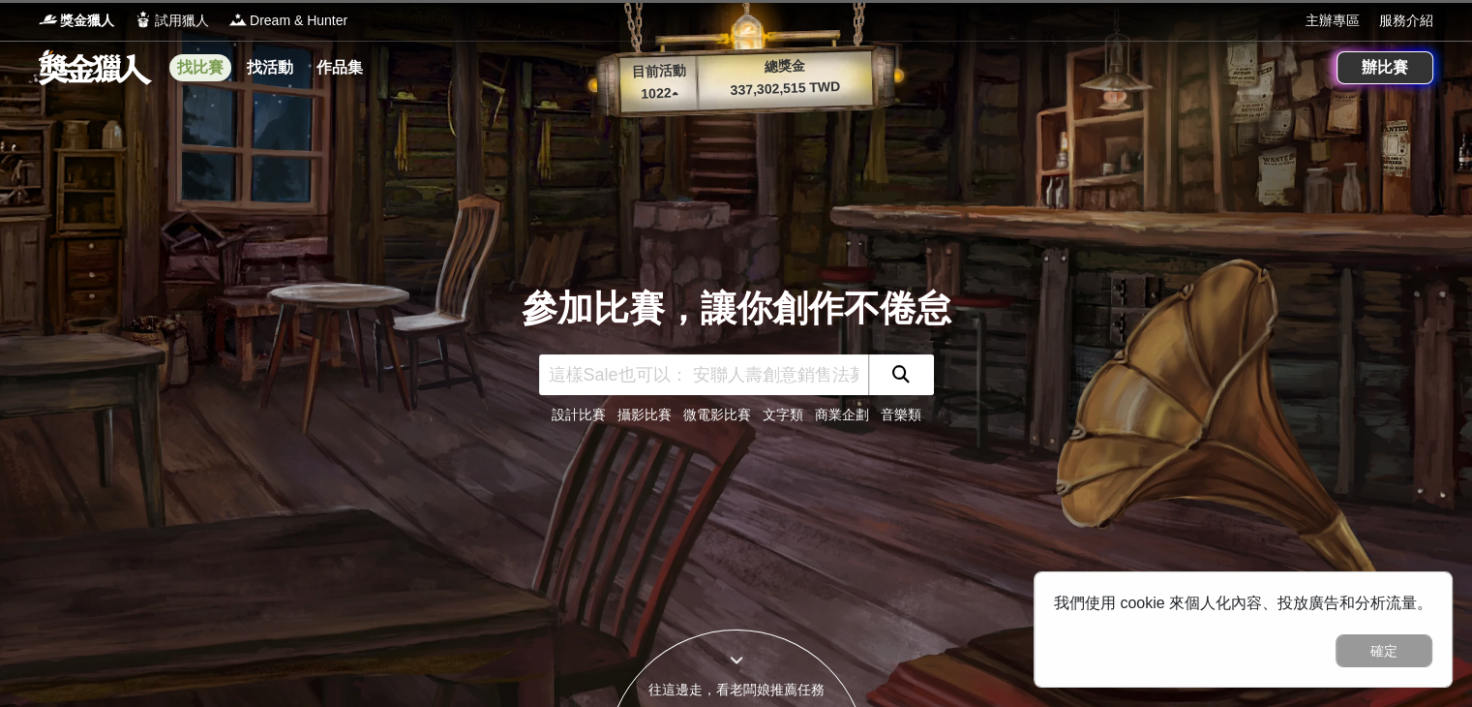
click at [194, 63] on link "找比賽" at bounding box center [200, 67] width 62 height 27
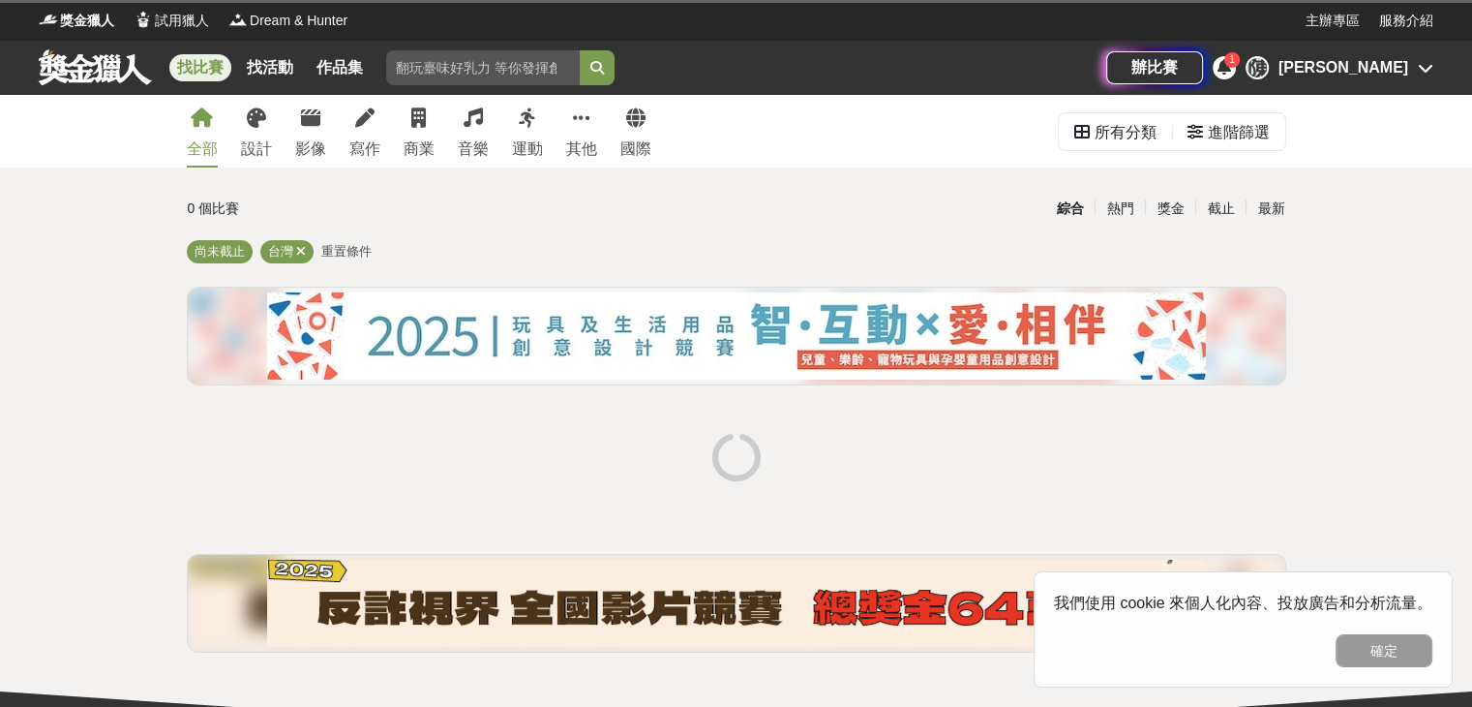
click at [1231, 67] on icon at bounding box center [1225, 66] width 14 height 15
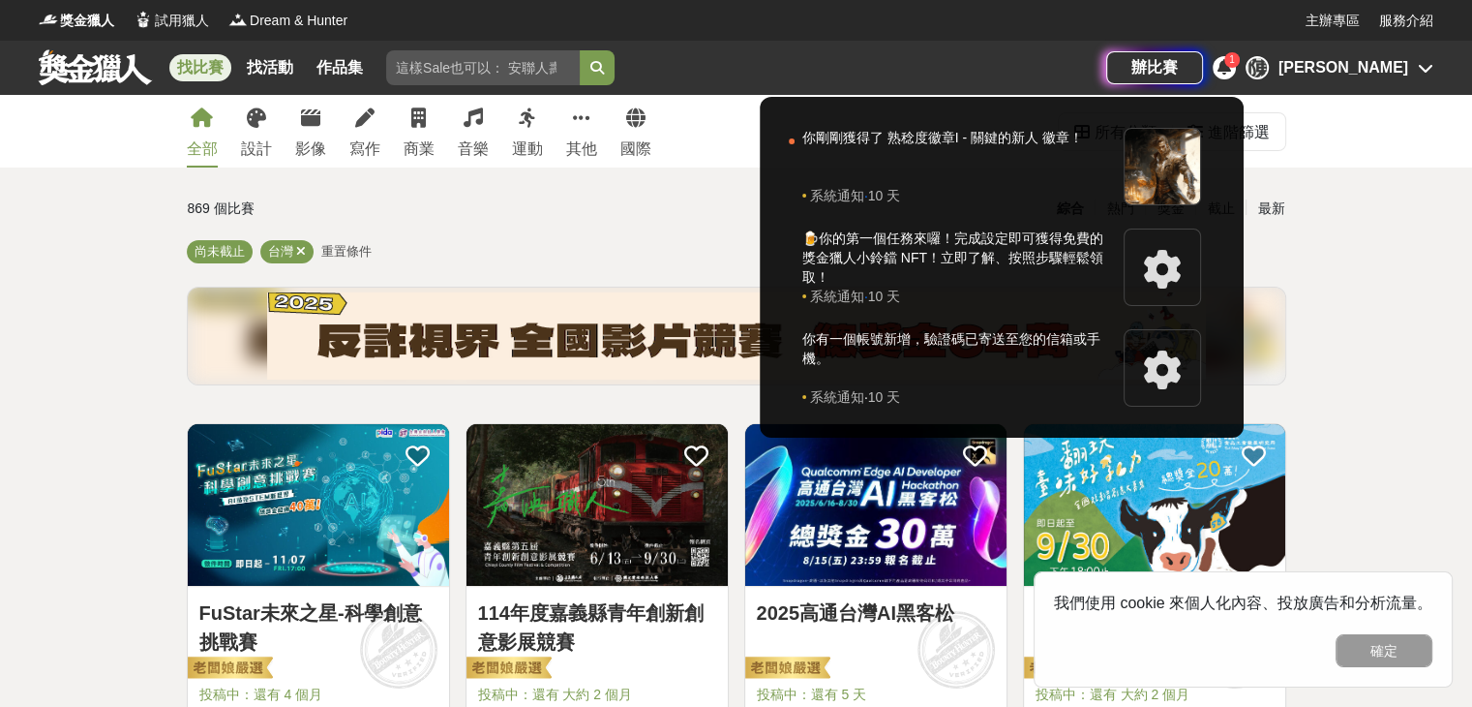
click at [421, 64] on div at bounding box center [736, 353] width 1472 height 707
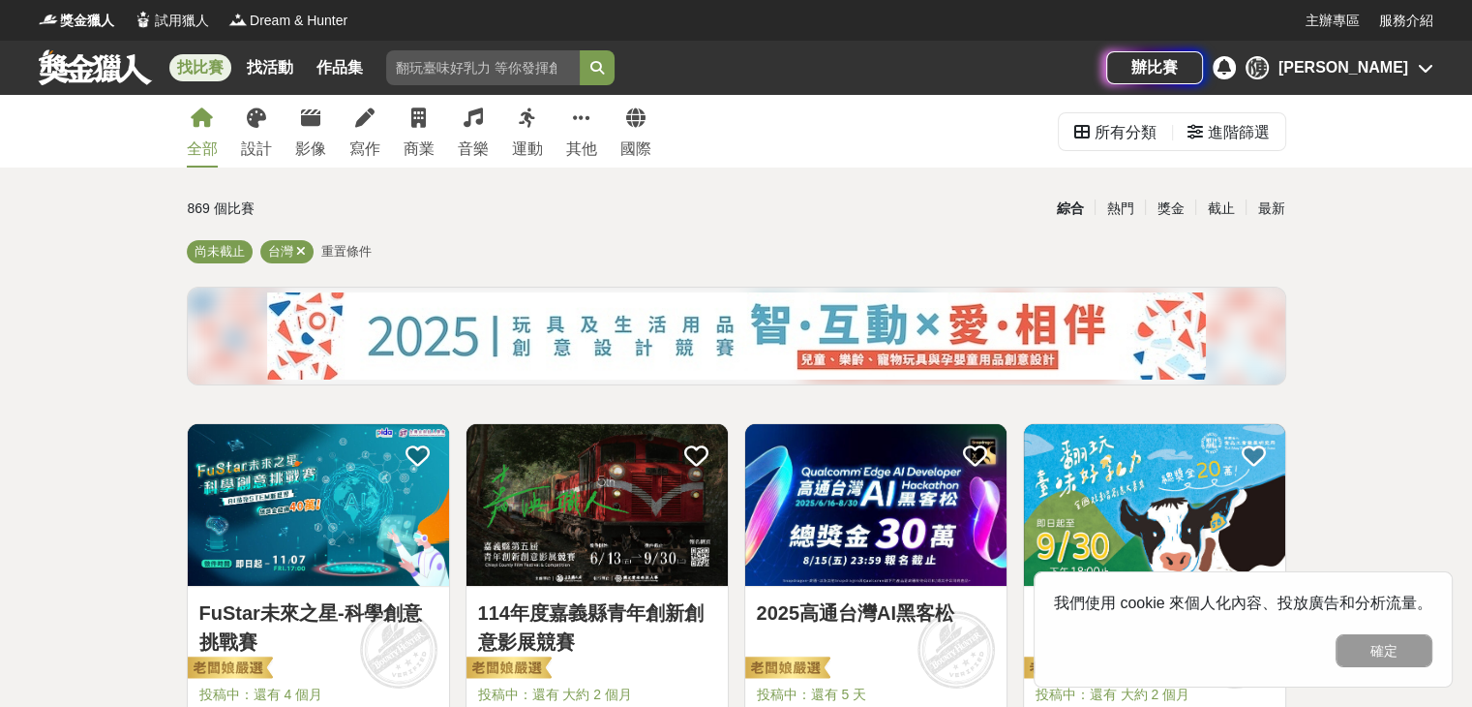
click at [435, 65] on input "search" at bounding box center [483, 67] width 194 height 35
type input "ㄇ"
type input "大坵"
click at [580, 50] on button "submit" at bounding box center [597, 67] width 35 height 35
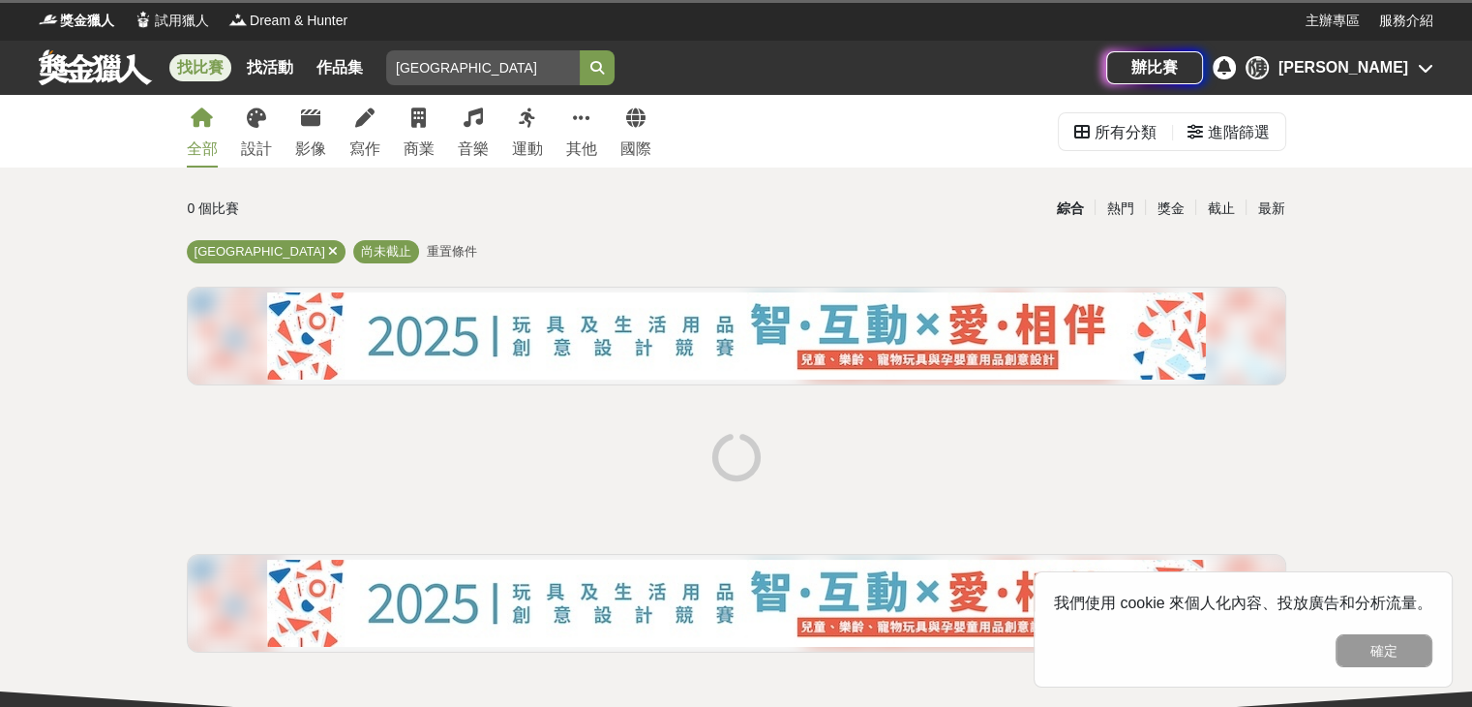
click at [615, 66] on button "submit" at bounding box center [597, 67] width 35 height 35
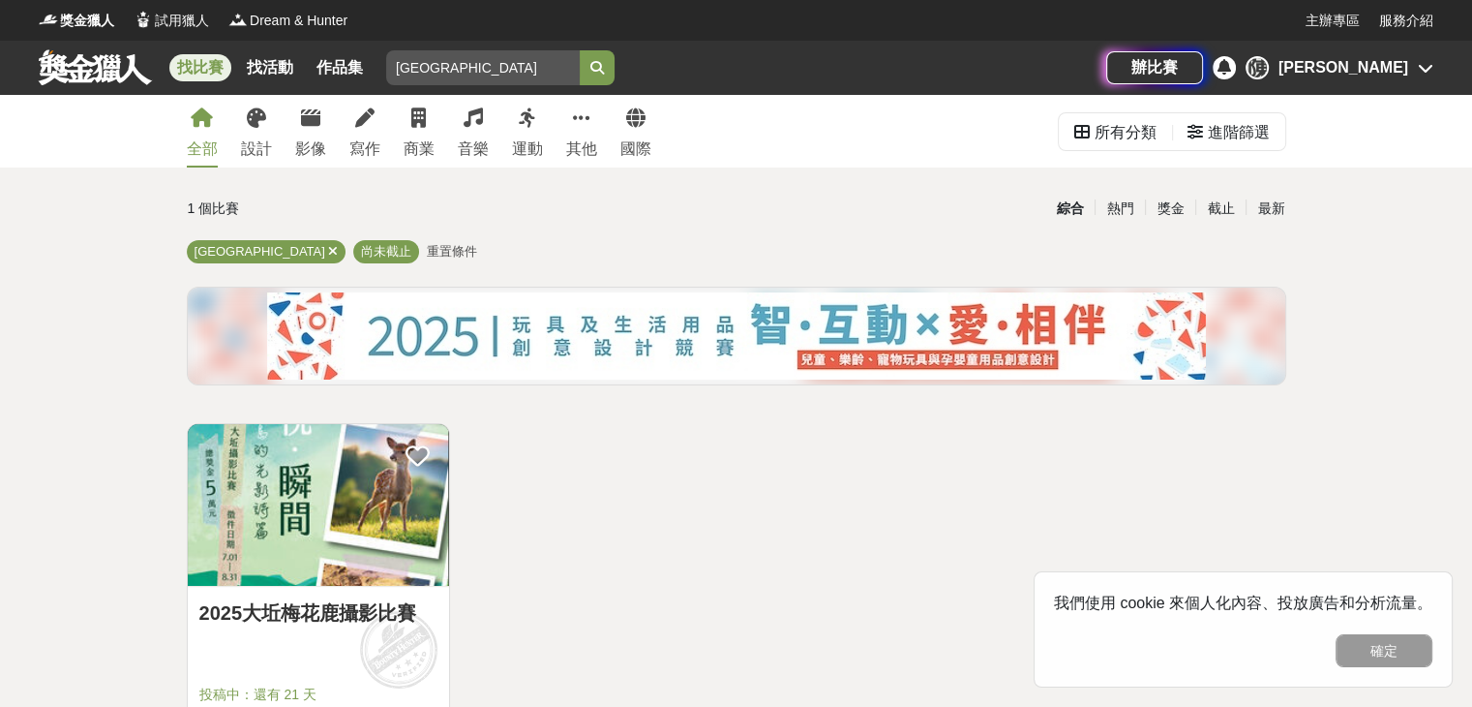
click at [340, 586] on link at bounding box center [318, 505] width 261 height 163
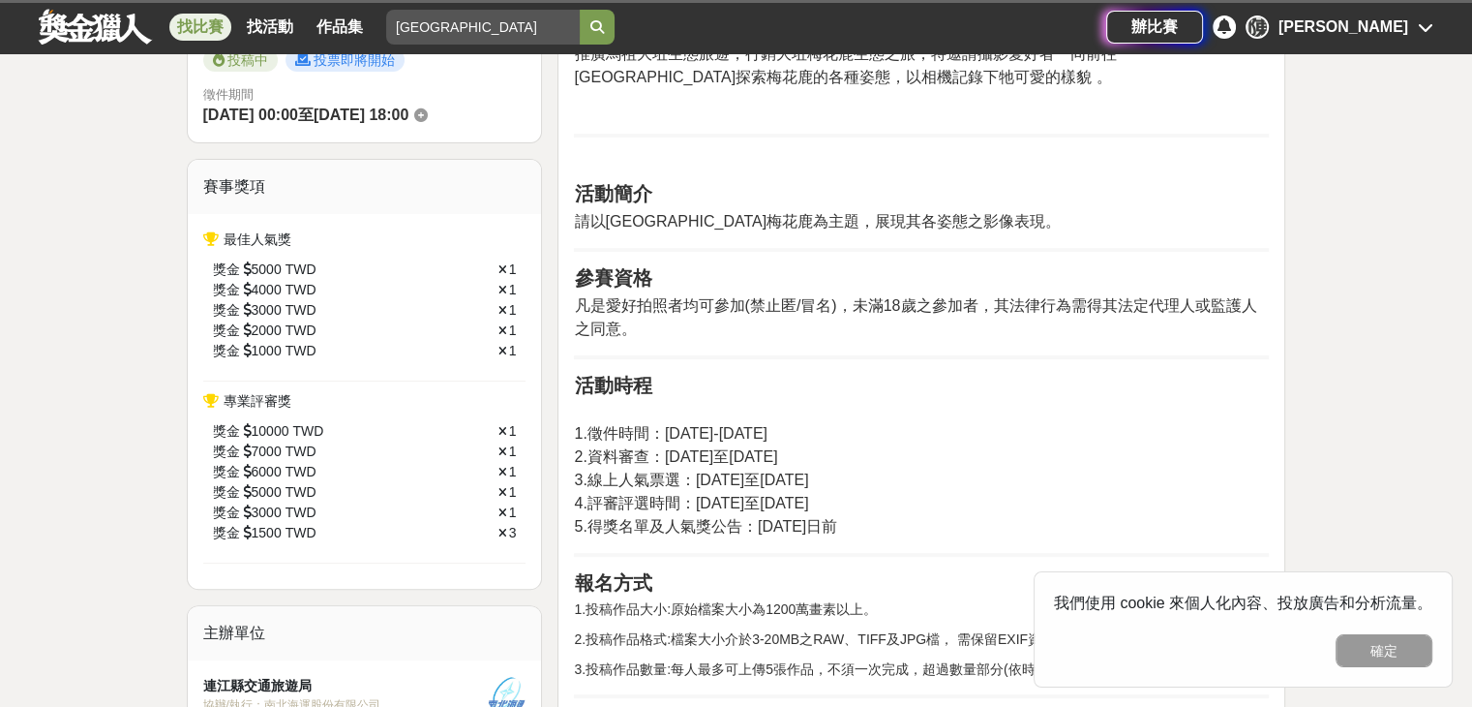
scroll to position [379, 0]
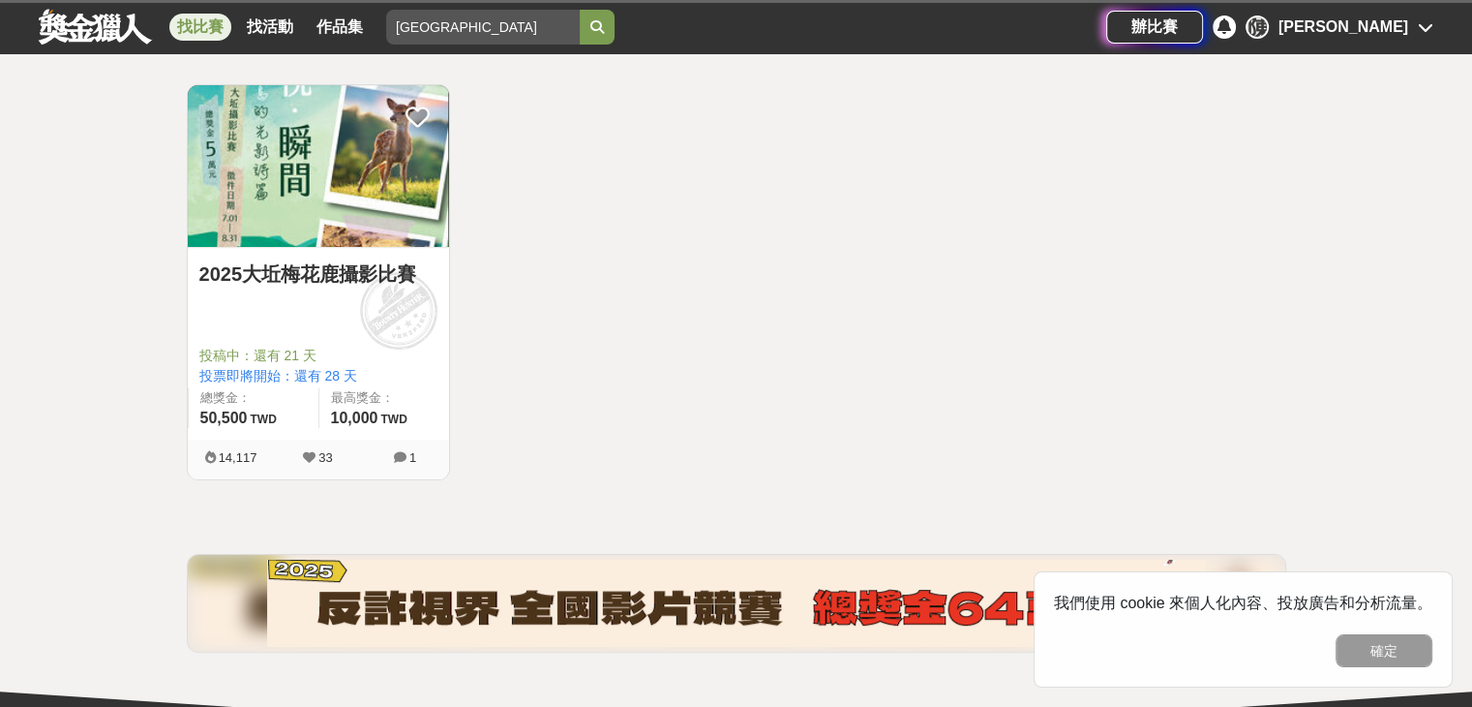
scroll to position [379, 0]
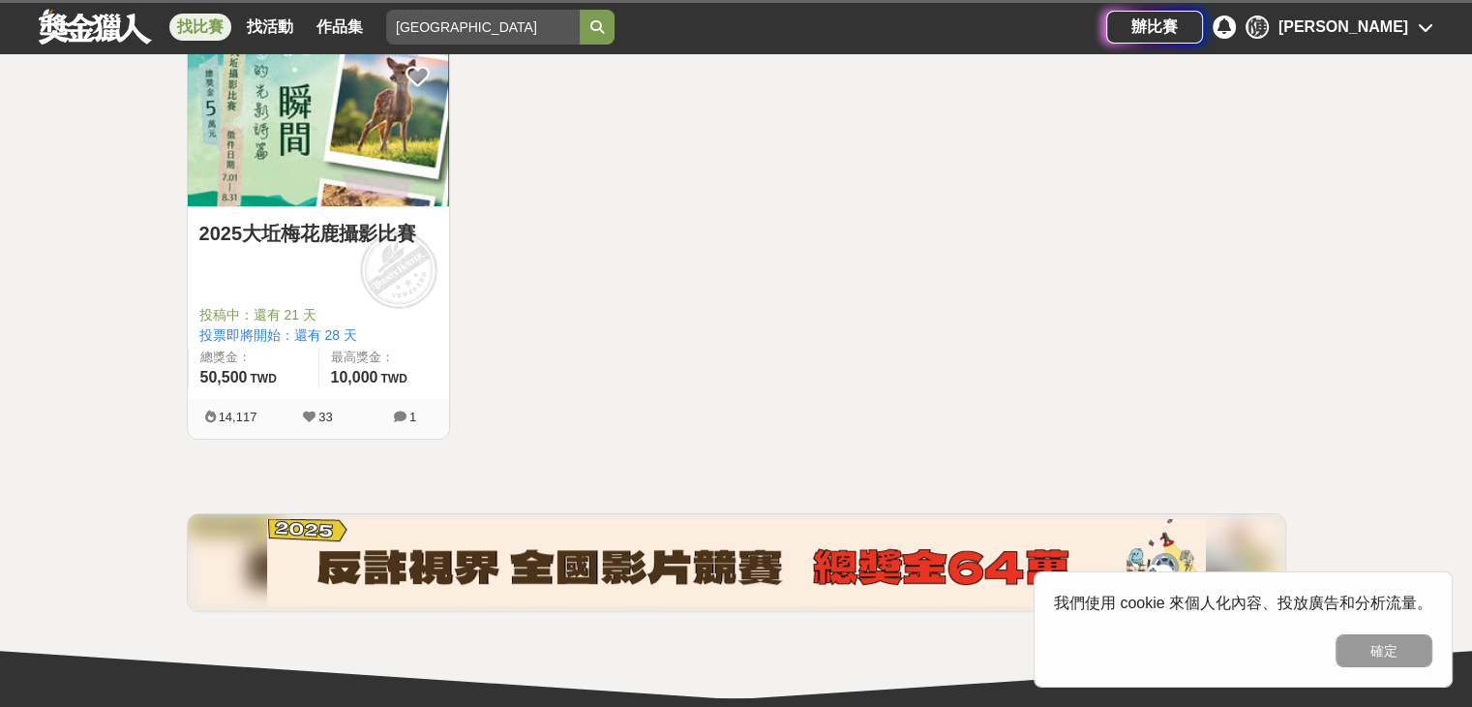
click at [391, 248] on span at bounding box center [398, 269] width 107 height 107
click at [317, 219] on link "2025大坵梅花鹿攝影比賽" at bounding box center [318, 233] width 238 height 29
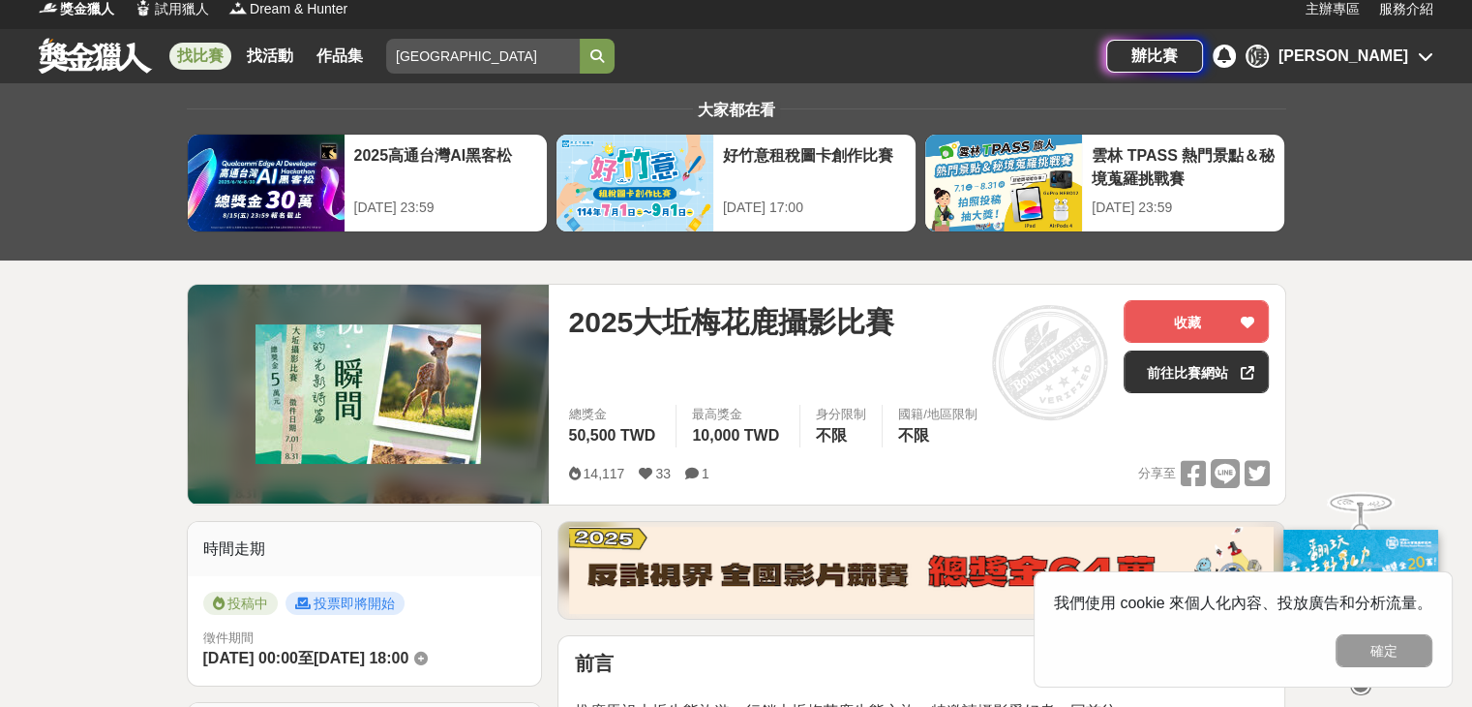
scroll to position [12, 0]
click at [1146, 374] on link "前往比賽網站" at bounding box center [1196, 371] width 145 height 43
click at [697, 471] on icon at bounding box center [692, 474] width 14 height 14
click at [689, 471] on icon at bounding box center [692, 474] width 14 height 14
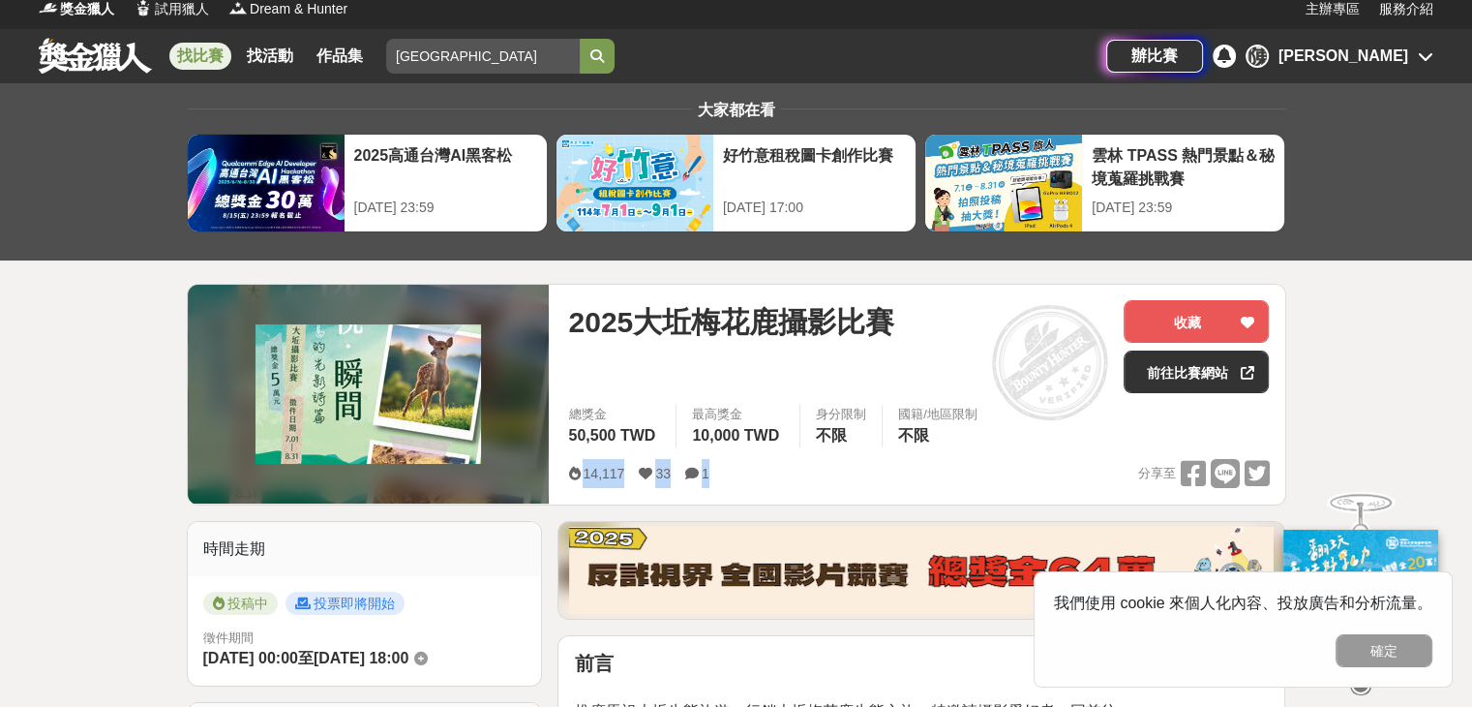
click at [689, 471] on icon at bounding box center [692, 474] width 14 height 14
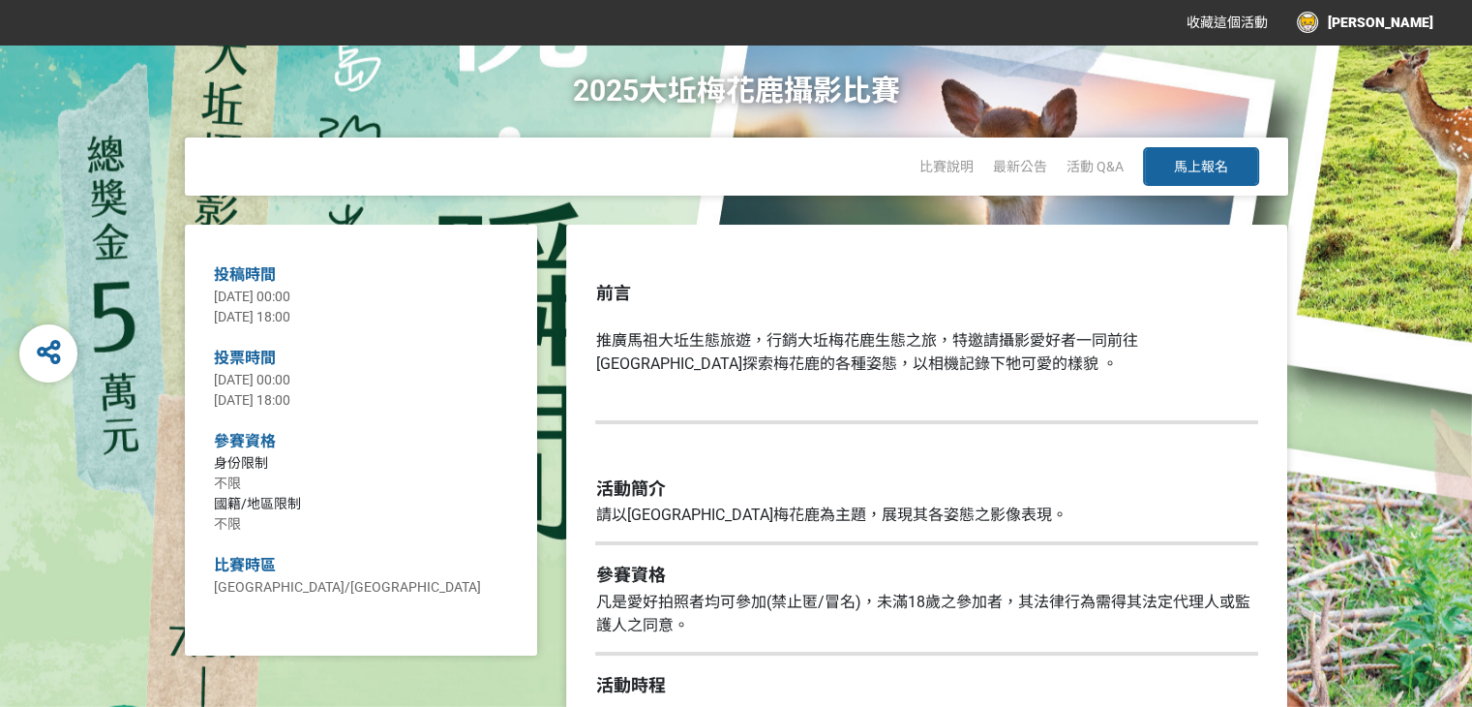
click at [1184, 153] on button "馬上報名" at bounding box center [1201, 166] width 116 height 39
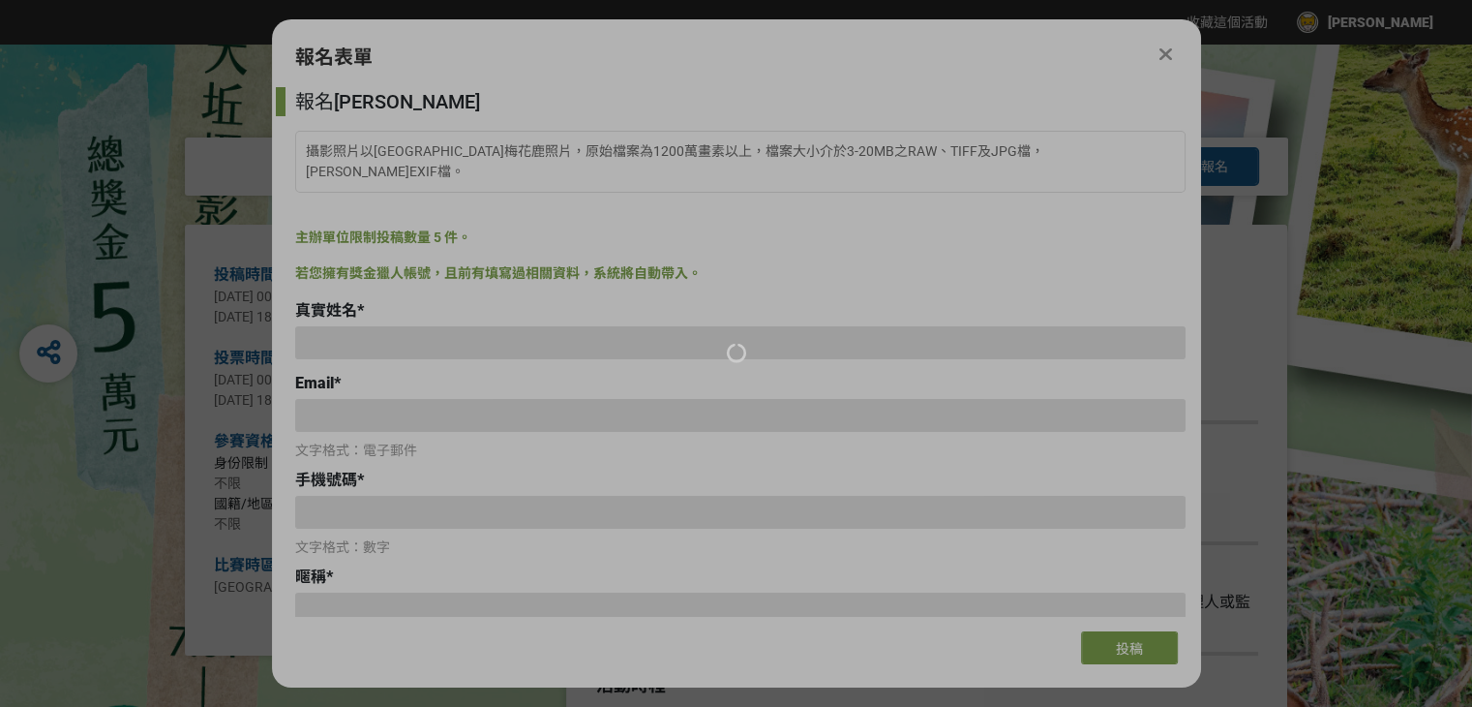
type input "[EMAIL_ADDRESS][DOMAIN_NAME]"
type input "[PERSON_NAME]"
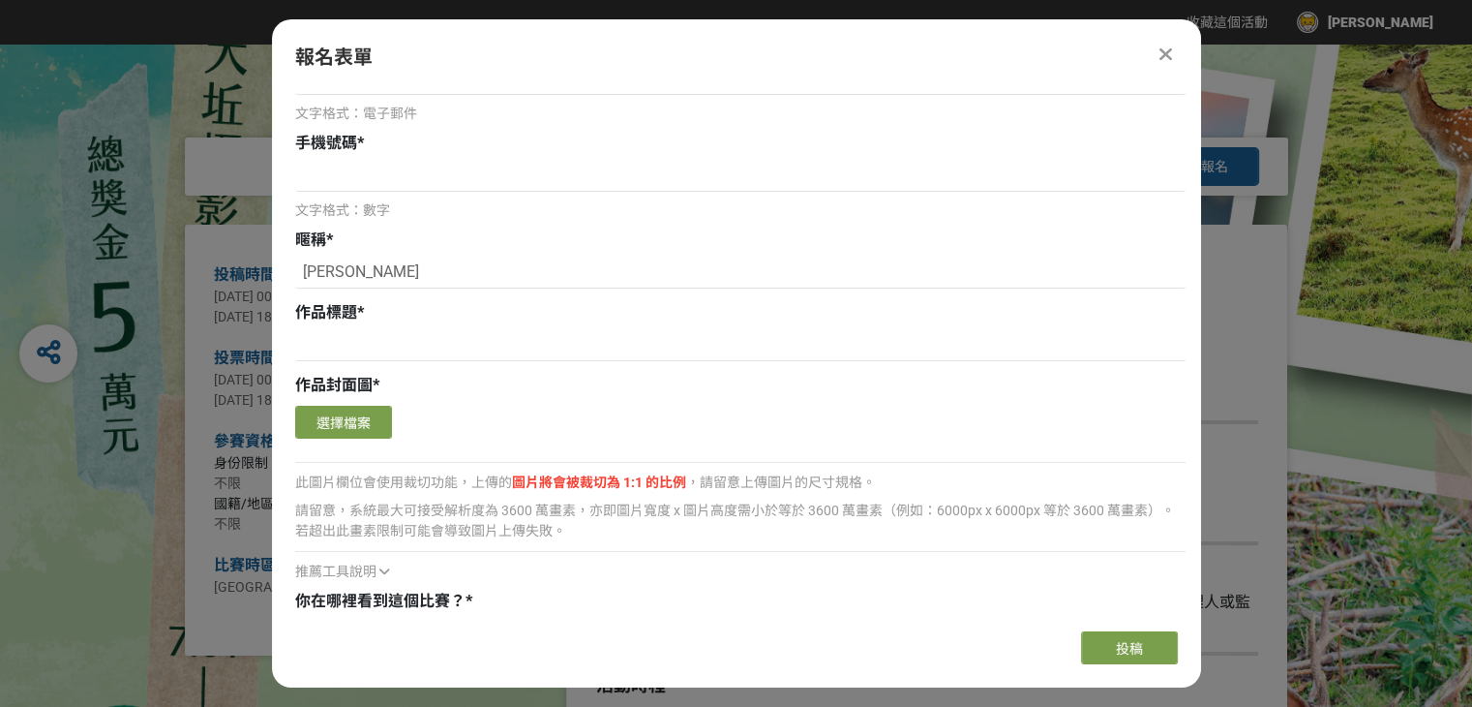
scroll to position [185, 0]
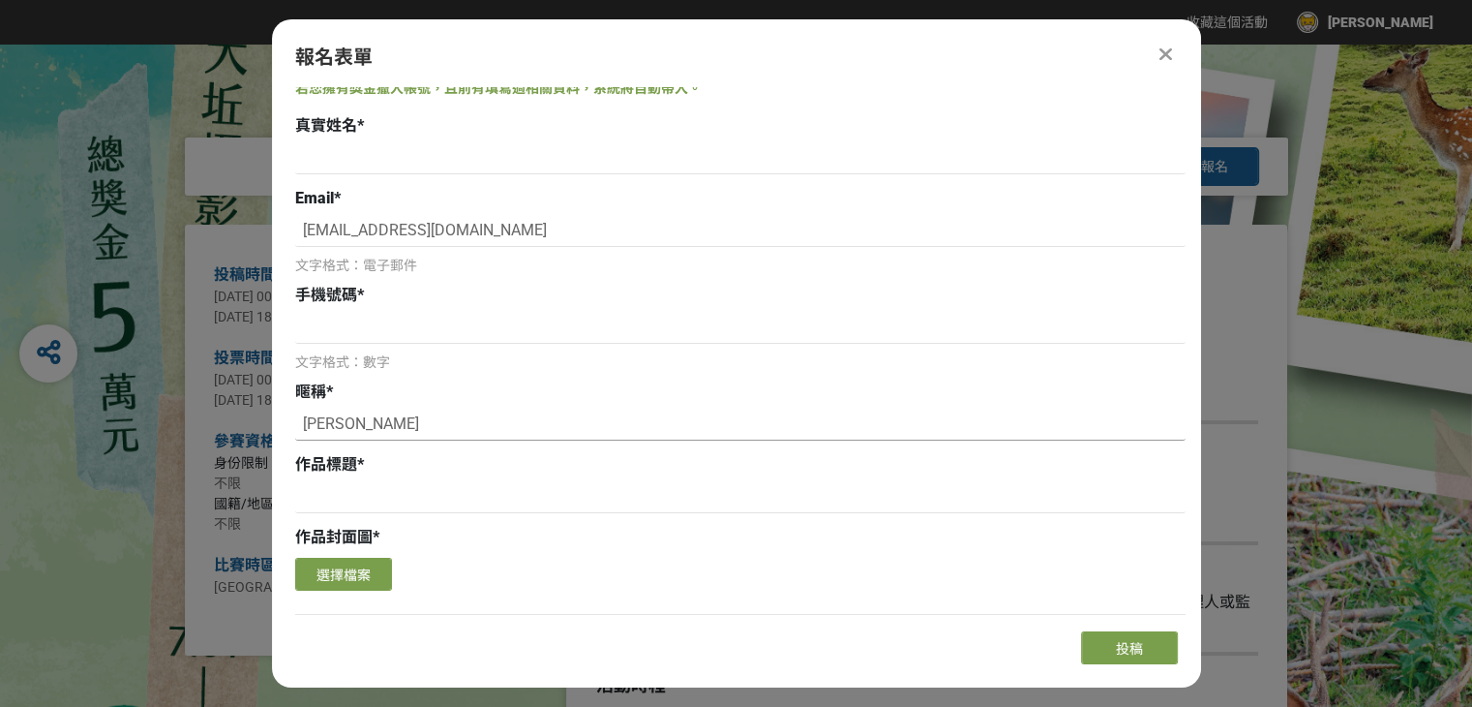
click at [340, 407] on input "[PERSON_NAME]" at bounding box center [740, 423] width 890 height 33
click at [337, 455] on span "作品標題" at bounding box center [326, 464] width 62 height 18
click at [340, 480] on input at bounding box center [740, 496] width 890 height 33
click at [350, 311] on input at bounding box center [740, 327] width 890 height 33
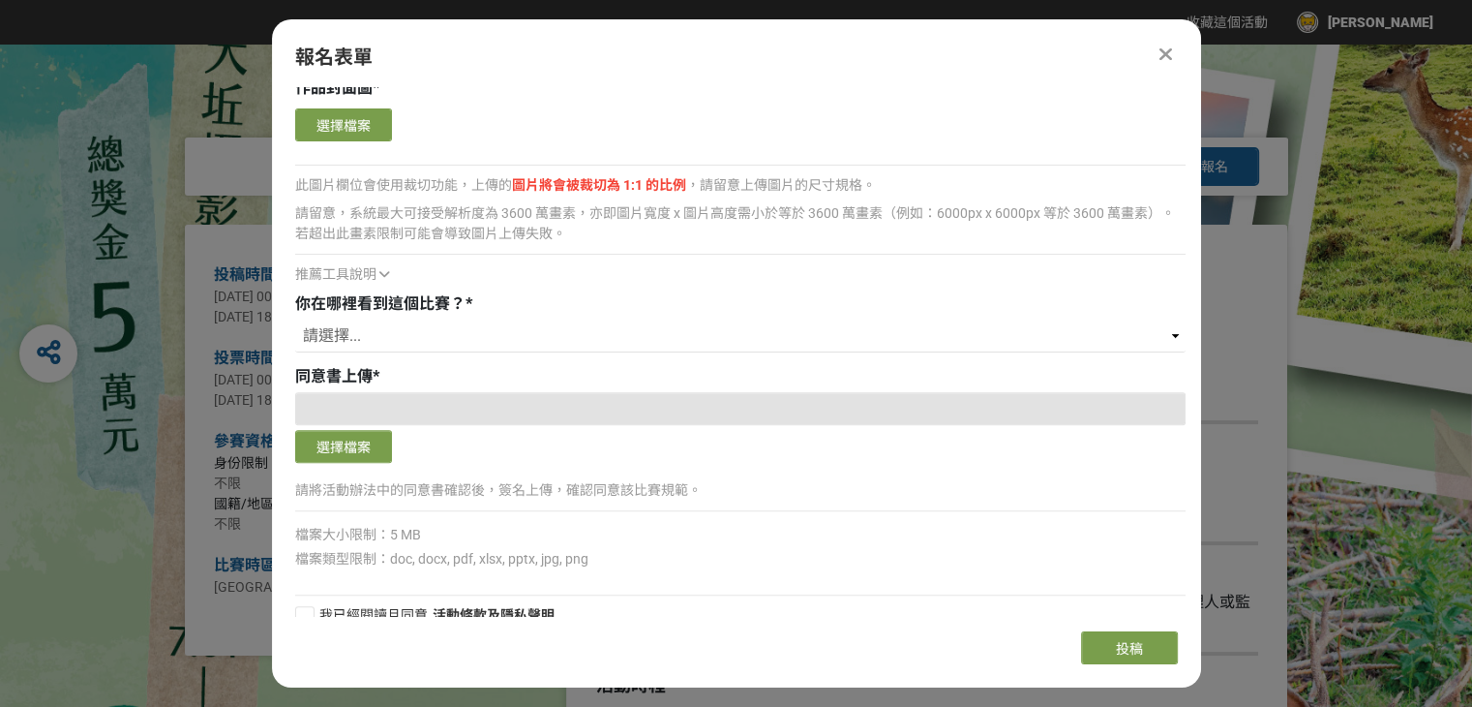
scroll to position [637, 0]
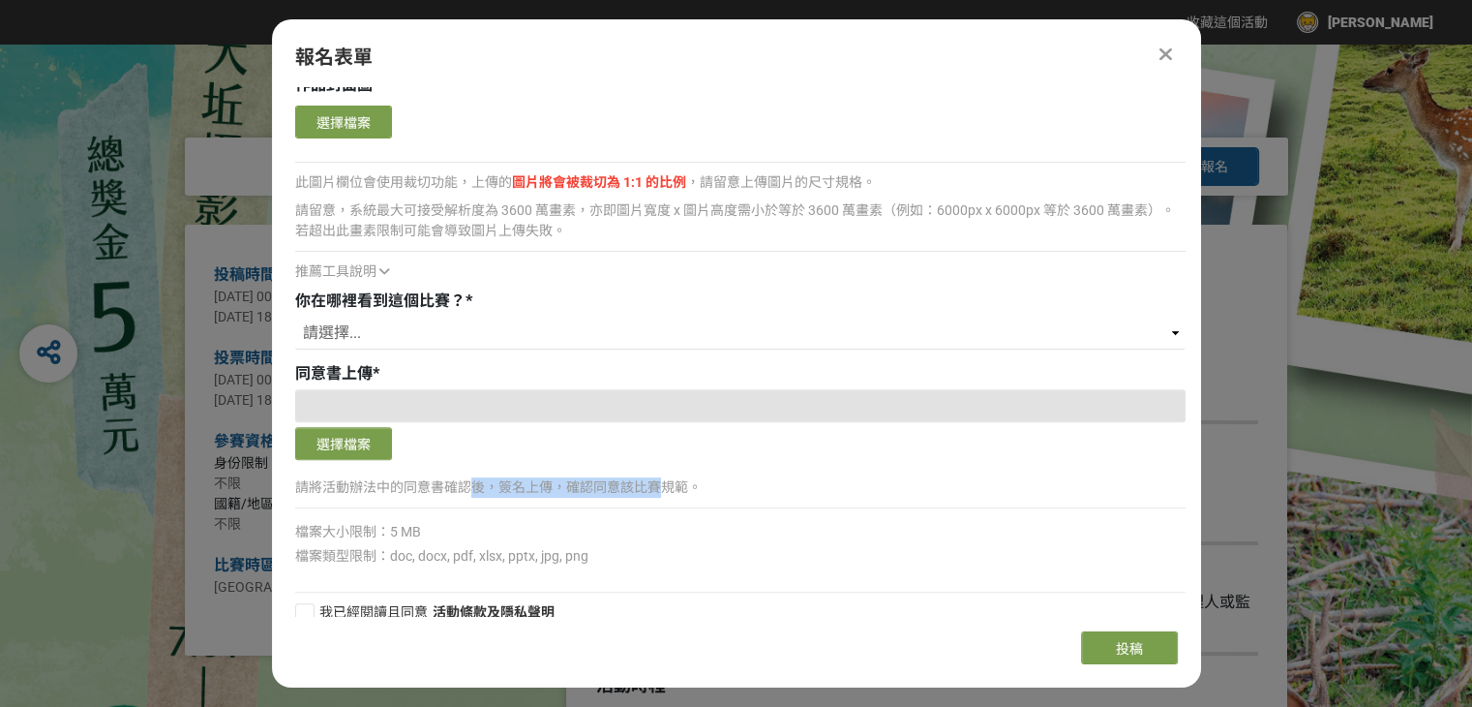
drag, startPoint x: 468, startPoint y: 466, endPoint x: 666, endPoint y: 462, distance: 197.5
click at [666, 477] on p "請將活動辦法中的同意書確認後，簽名上傳，確認同意該比賽規範。" at bounding box center [740, 487] width 890 height 20
